Goal: Information Seeking & Learning: Learn about a topic

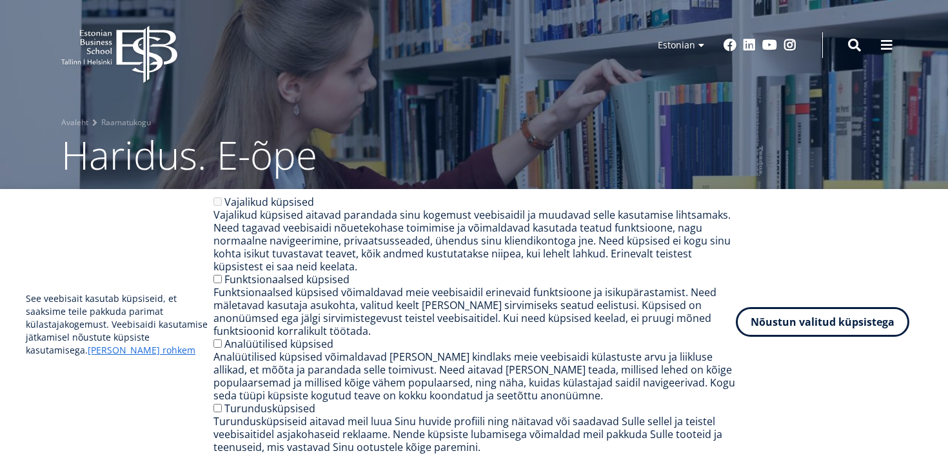
click at [764, 322] on button "Nõustun valitud küpsistega" at bounding box center [822, 322] width 173 height 30
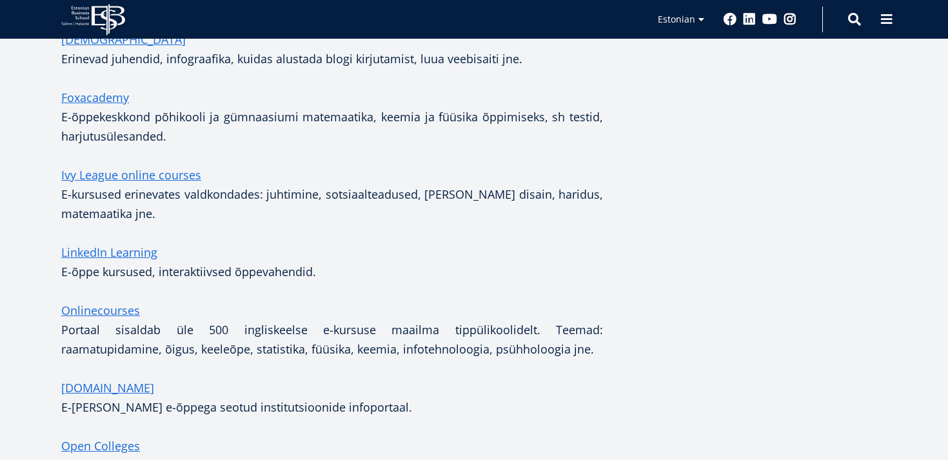
scroll to position [1223, 0]
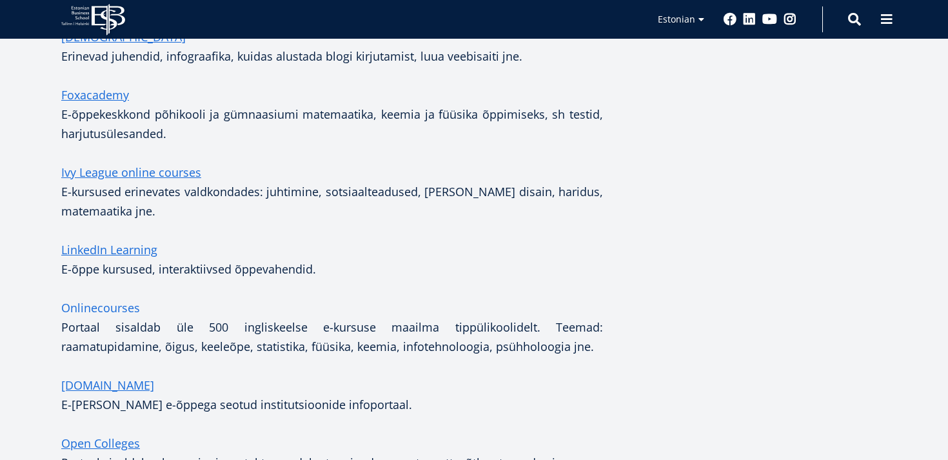
click at [128, 308] on link "Onlinecourses" at bounding box center [100, 307] width 79 height 19
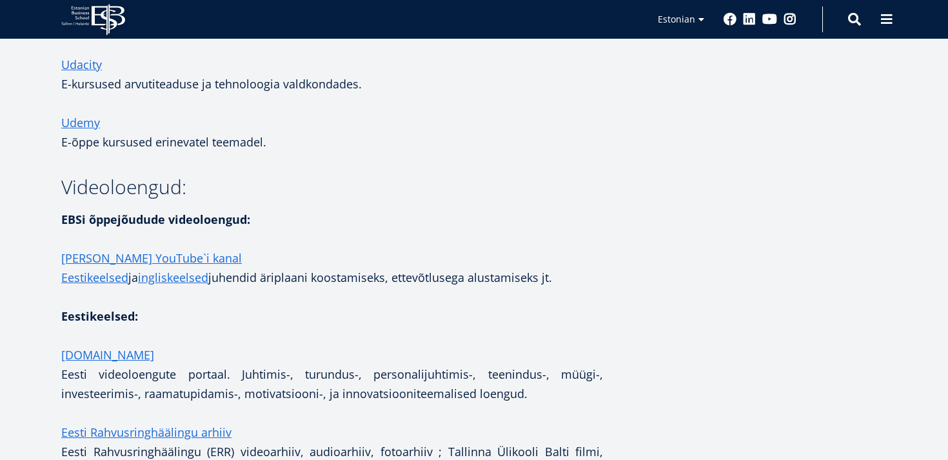
scroll to position [1797, 0]
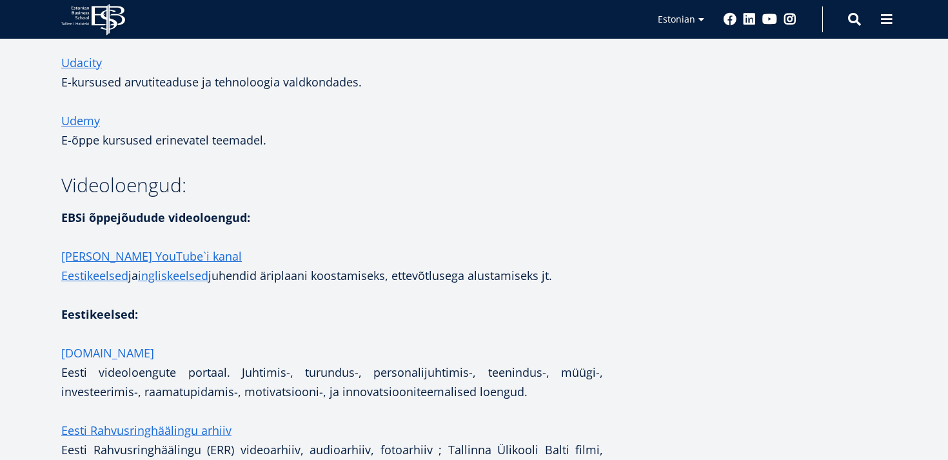
click at [82, 351] on link "[DOMAIN_NAME]" at bounding box center [107, 352] width 93 height 19
